Goal: Task Accomplishment & Management: Manage account settings

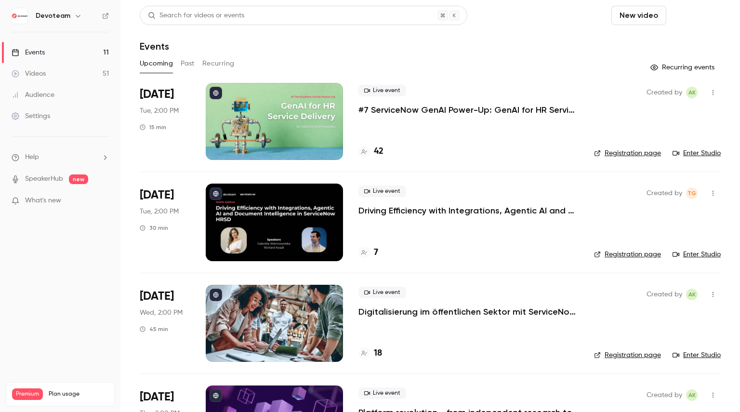
click at [677, 11] on button "Schedule" at bounding box center [695, 15] width 51 height 19
click at [657, 38] on div "One time event" at bounding box center [668, 42] width 73 height 10
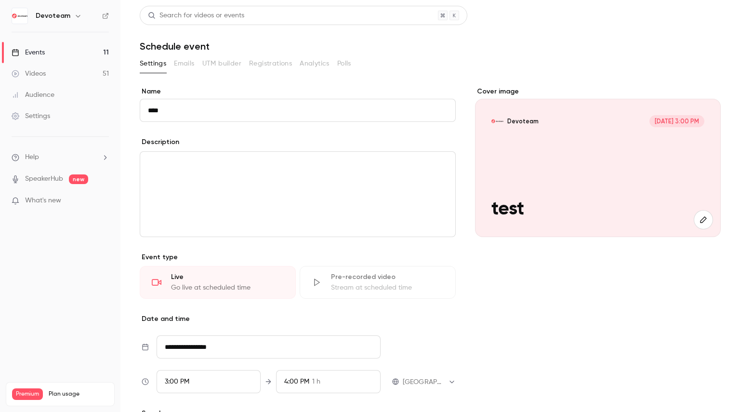
type input "****"
click at [305, 169] on div "editor" at bounding box center [297, 194] width 315 height 85
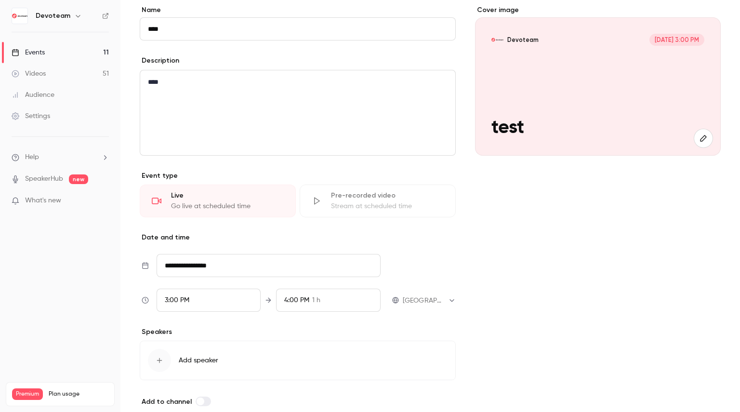
scroll to position [125, 0]
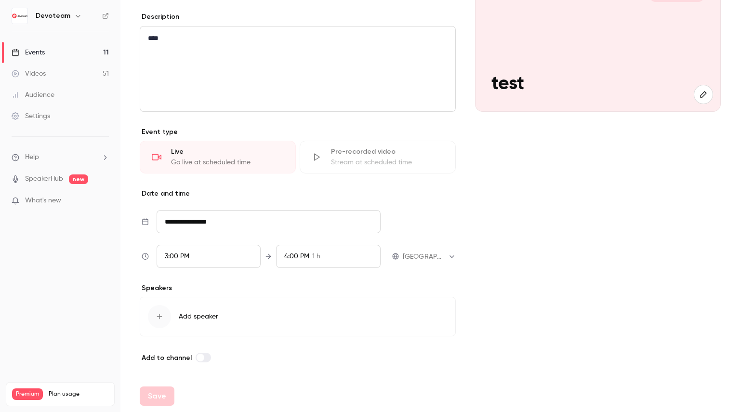
click at [217, 214] on input "**********" at bounding box center [268, 221] width 224 height 23
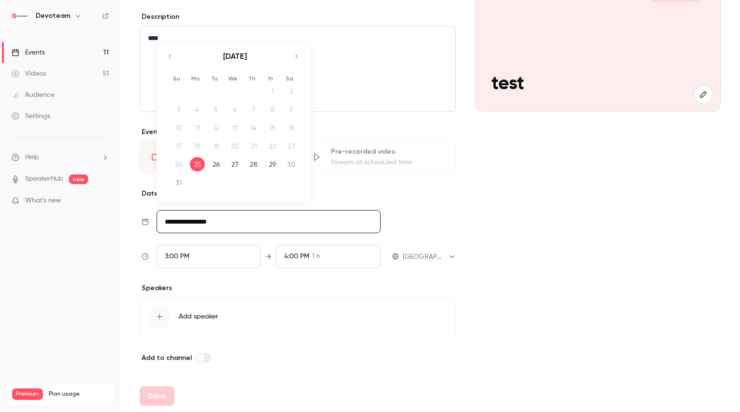
click at [208, 245] on div "3:00 PM" at bounding box center [208, 256] width 104 height 23
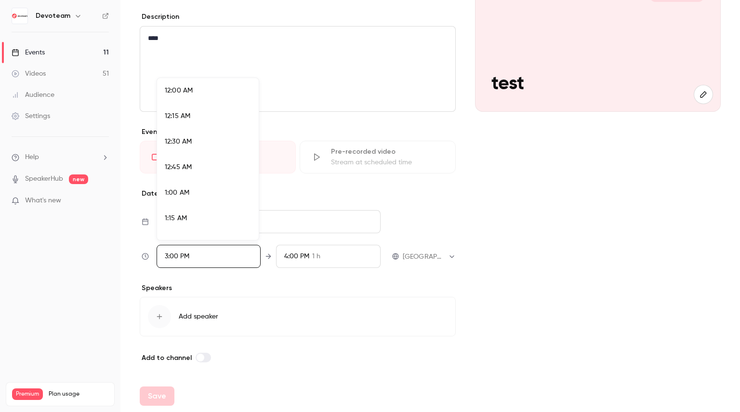
scroll to position [1463, 0]
click at [425, 253] on div at bounding box center [370, 206] width 740 height 412
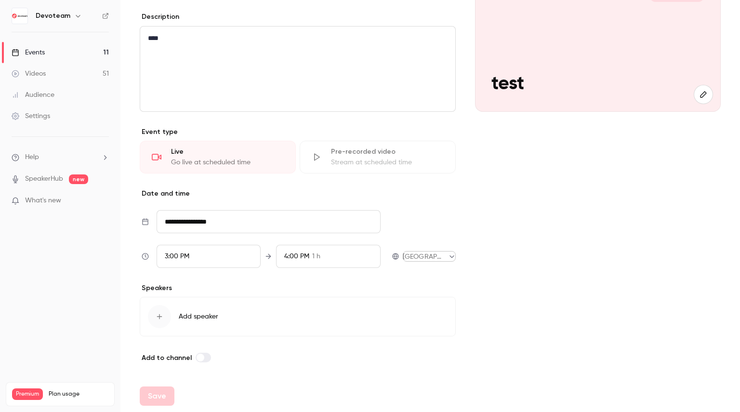
click at [419, 253] on body "**********" at bounding box center [370, 206] width 740 height 412
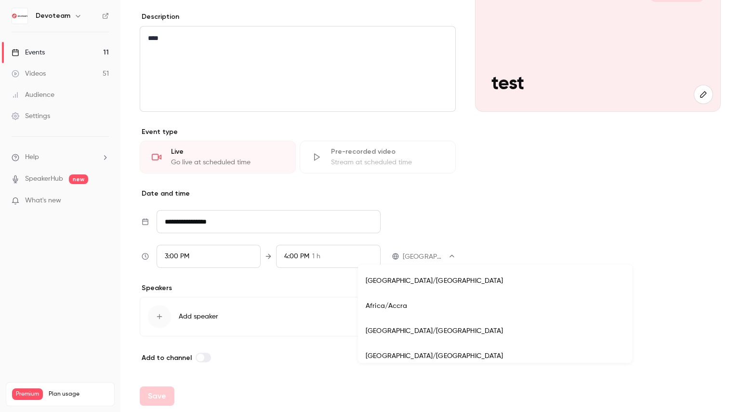
scroll to position [7754, 0]
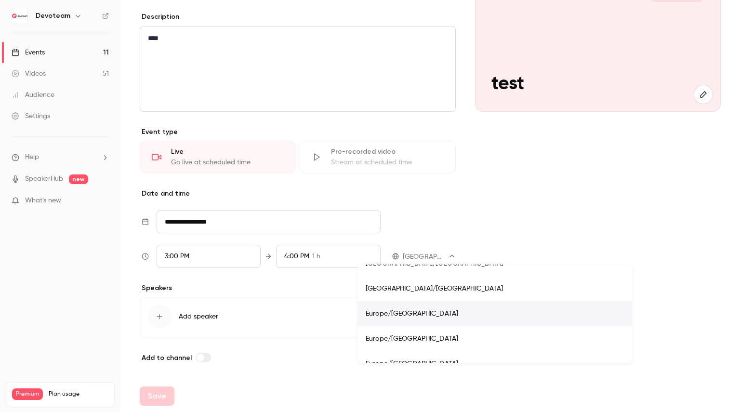
click at [420, 311] on li "Europe/[GEOGRAPHIC_DATA]" at bounding box center [495, 313] width 274 height 25
type input "**********"
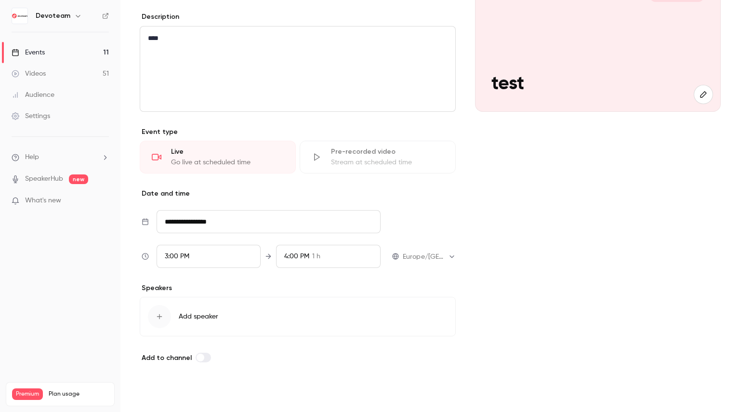
click at [159, 397] on button "Save" at bounding box center [157, 394] width 35 height 19
type input "**********"
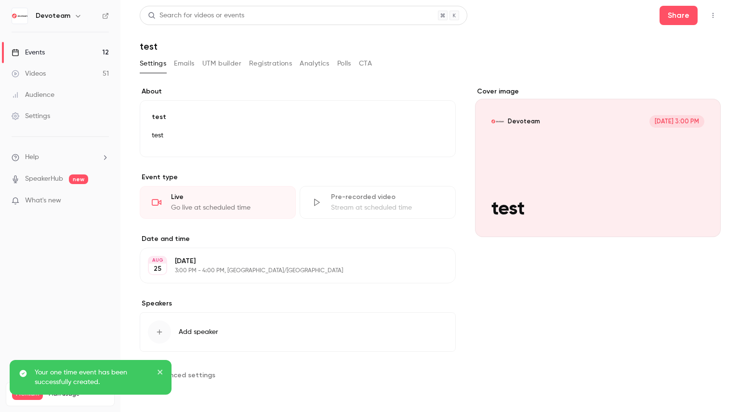
click at [74, 52] on link "Events 12" at bounding box center [60, 52] width 120 height 21
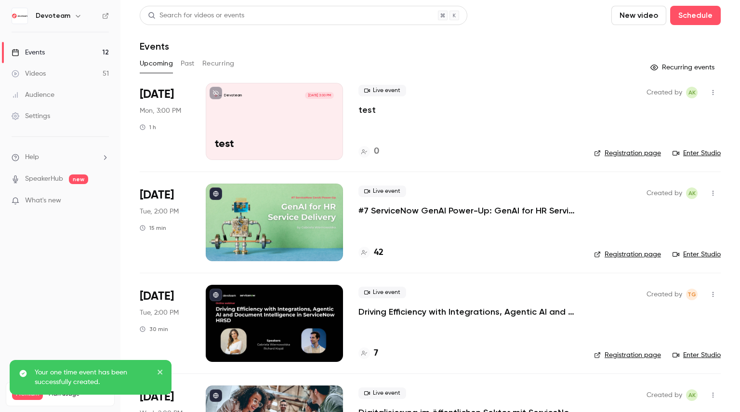
click at [709, 93] on icon "button" at bounding box center [713, 92] width 8 height 7
click at [663, 144] on div "Invite to Studio" at bounding box center [668, 142] width 73 height 10
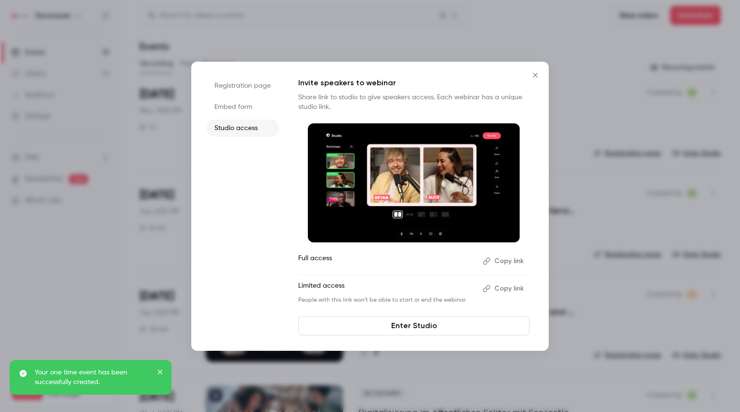
click at [513, 261] on button "Copy link" at bounding box center [504, 260] width 51 height 15
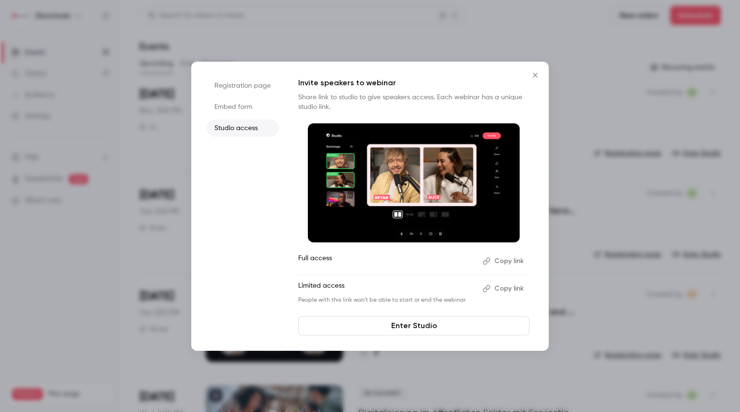
click at [535, 75] on icon "Close" at bounding box center [535, 75] width 4 height 4
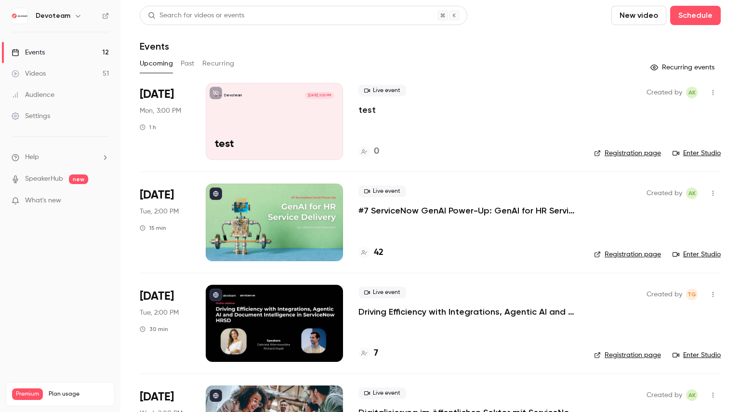
click at [692, 156] on link "Enter Studio" at bounding box center [696, 153] width 48 height 10
click at [44, 67] on link "Videos 51" at bounding box center [60, 73] width 120 height 21
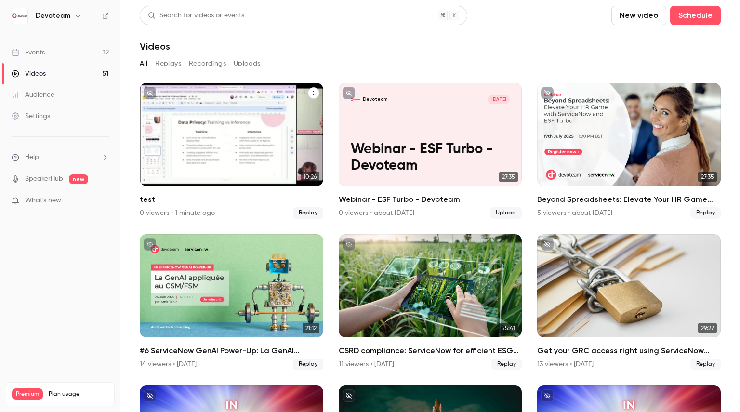
click at [311, 94] on icon "test" at bounding box center [314, 93] width 6 height 6
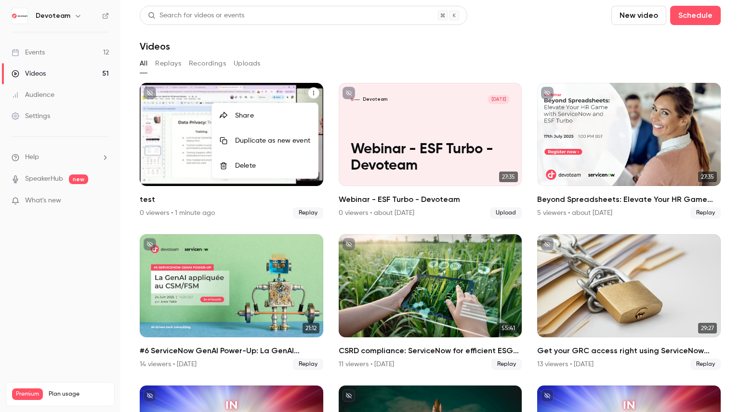
click at [262, 165] on div "Delete" at bounding box center [272, 166] width 75 height 10
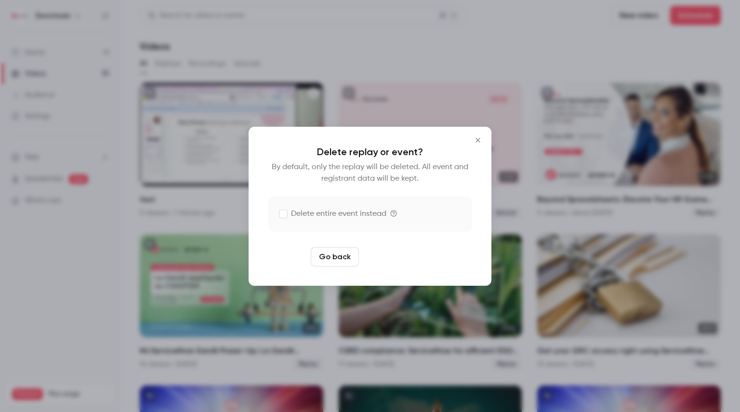
click at [385, 259] on button "Delete replay" at bounding box center [396, 256] width 67 height 19
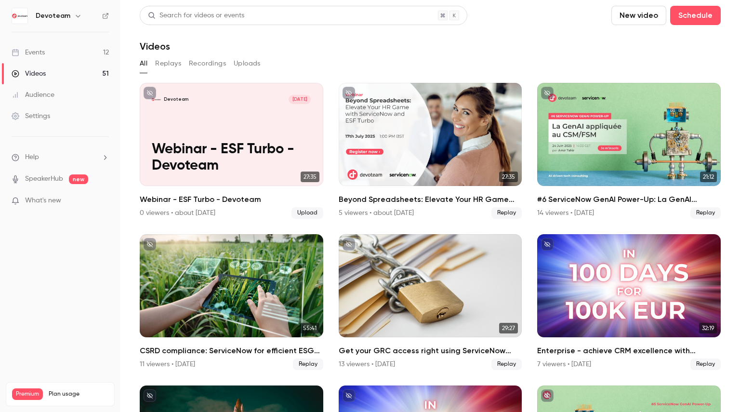
click at [392, 1] on main "Search for videos or events New video Schedule Videos All Replays Recordings Up…" at bounding box center [429, 206] width 619 height 412
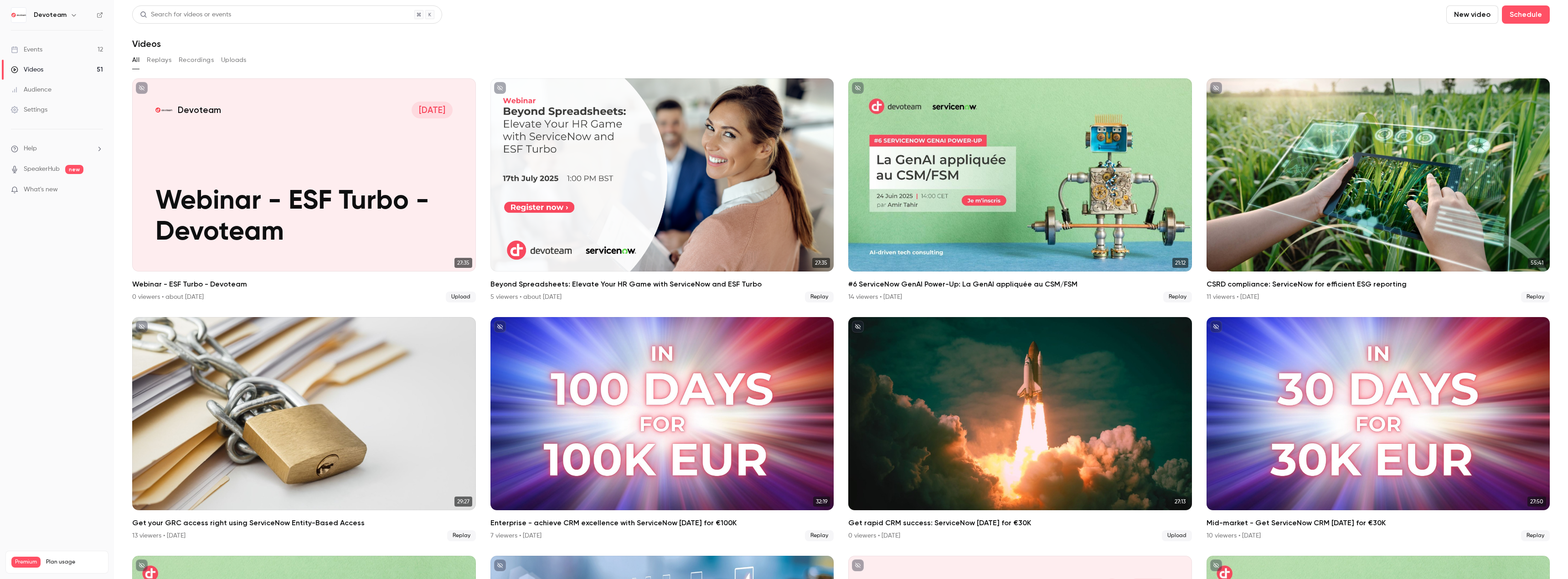
click at [43, 48] on link "Events 12" at bounding box center [57, 49] width 114 height 20
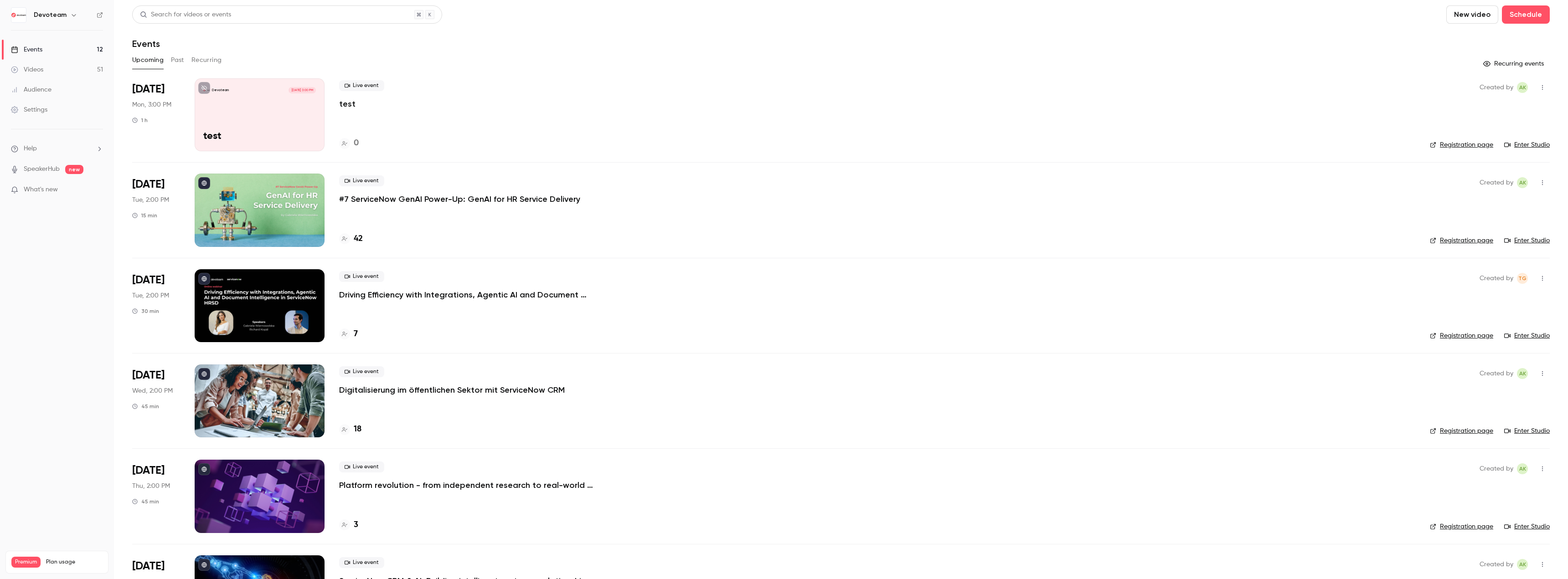
click at [202, 389] on icon at bounding box center [205, 469] width 6 height 6
